Goal: Information Seeking & Learning: Understand process/instructions

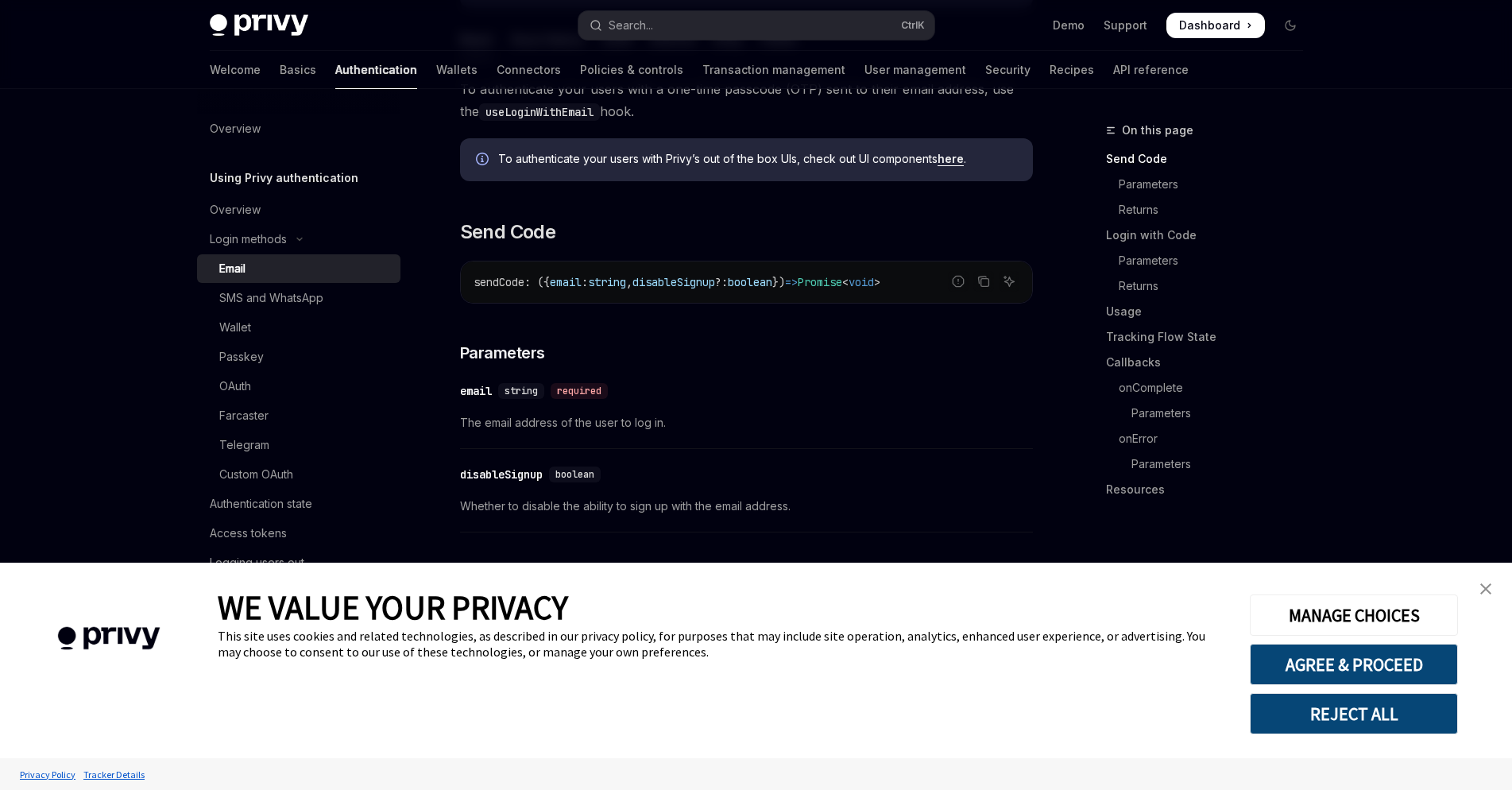
scroll to position [388, 0]
click at [1375, 666] on button "AGREE & PROCEED" at bounding box center [1354, 664] width 208 height 41
